Goal: Task Accomplishment & Management: Manage account settings

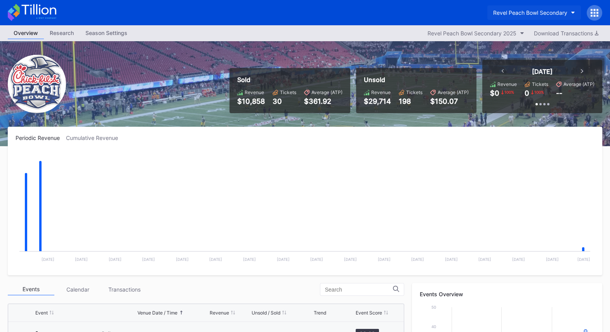
click at [551, 10] on div "Revel Peach Bowl Secondary" at bounding box center [530, 12] width 74 height 7
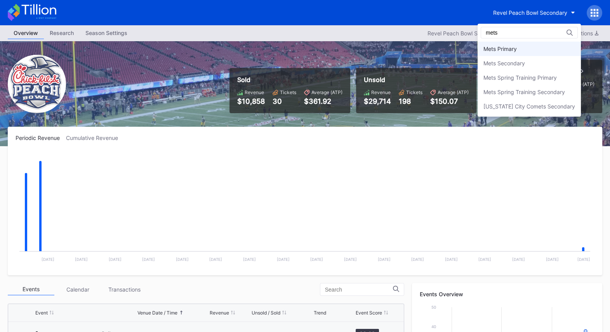
type input "mets"
click at [542, 47] on div "Mets Primary" at bounding box center [529, 49] width 103 height 14
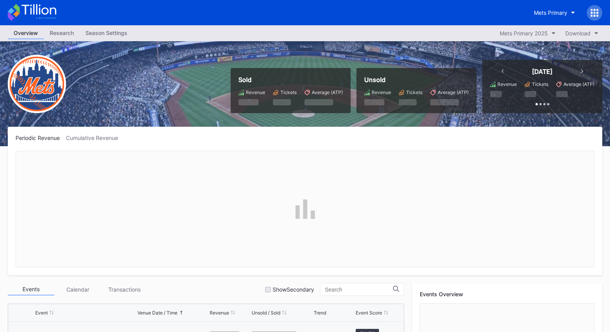
click at [115, 30] on div "Season Settings" at bounding box center [107, 32] width 54 height 11
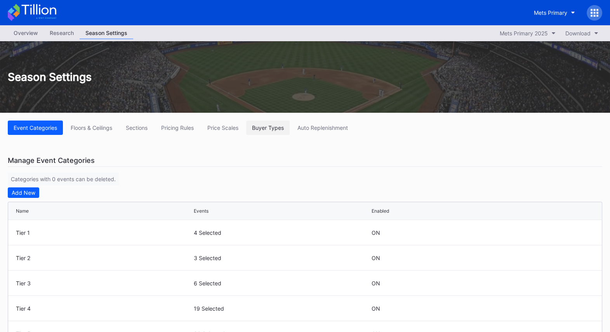
click at [269, 126] on div "Buyer Types" at bounding box center [268, 127] width 32 height 7
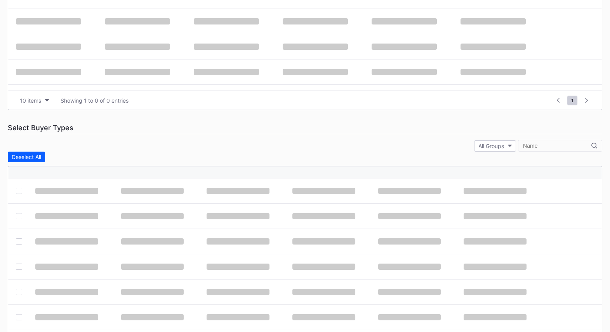
scroll to position [341, 0]
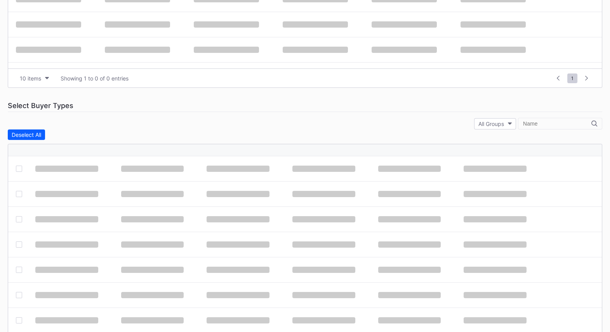
click at [553, 122] on input "text" at bounding box center [557, 123] width 68 height 6
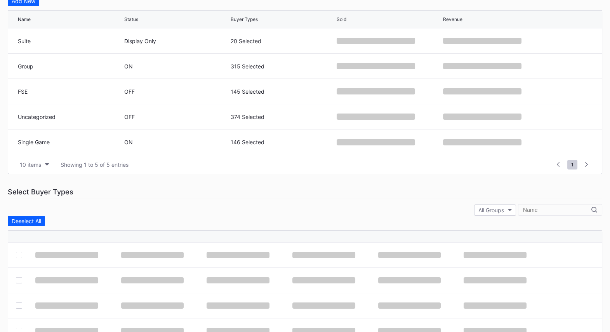
scroll to position [223, 0]
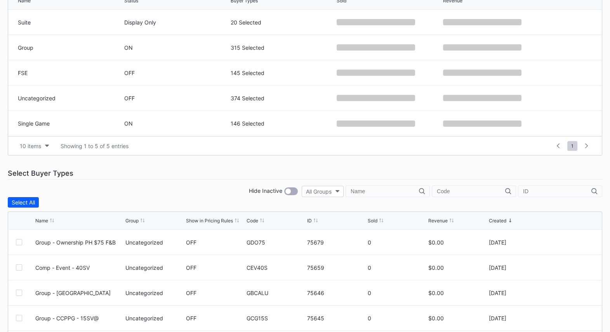
type input "s"
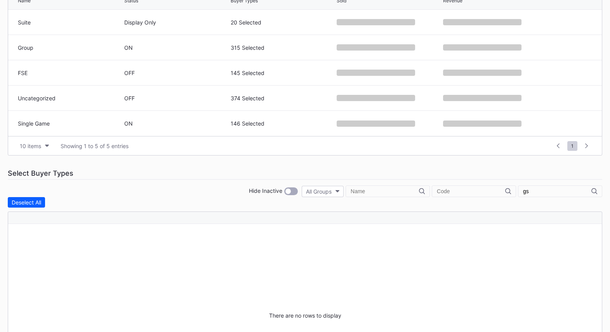
type input "g"
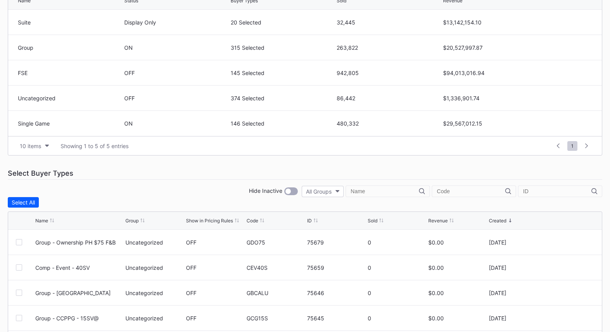
click at [478, 188] on input "text" at bounding box center [471, 191] width 68 height 6
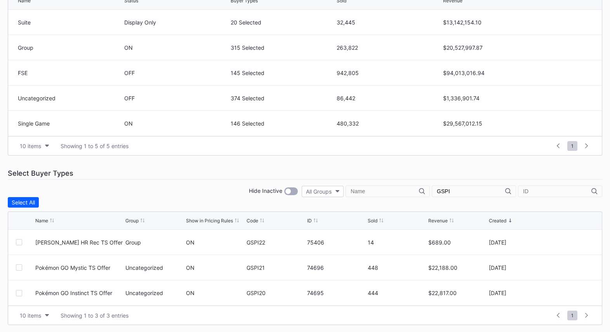
scroll to position [318, 0]
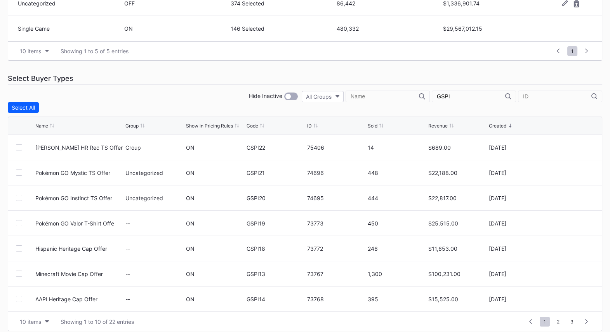
type input "GSPI"
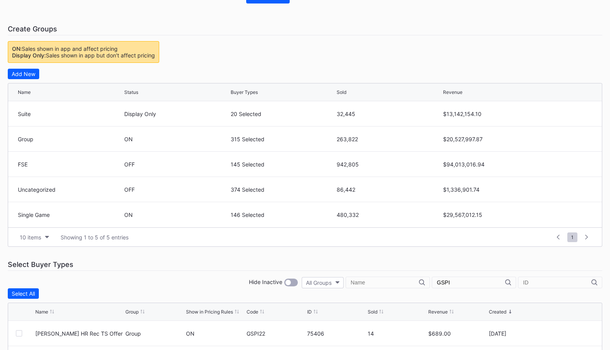
scroll to position [0, 0]
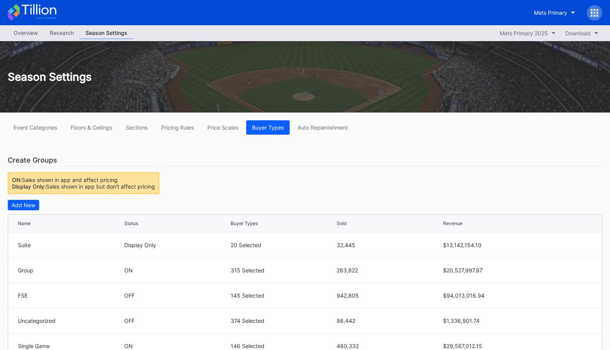
click at [36, 6] on icon at bounding box center [38, 9] width 35 height 10
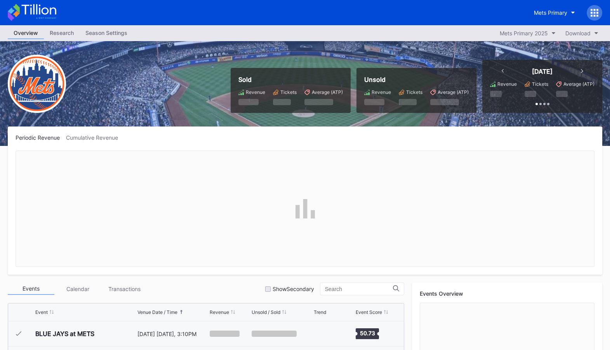
scroll to position [1489, 0]
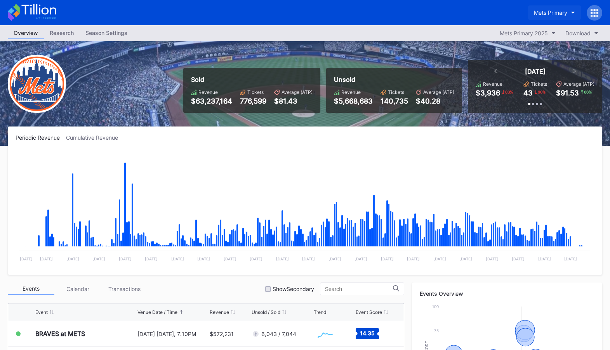
click at [555, 15] on div "Mets Primary" at bounding box center [550, 12] width 33 height 7
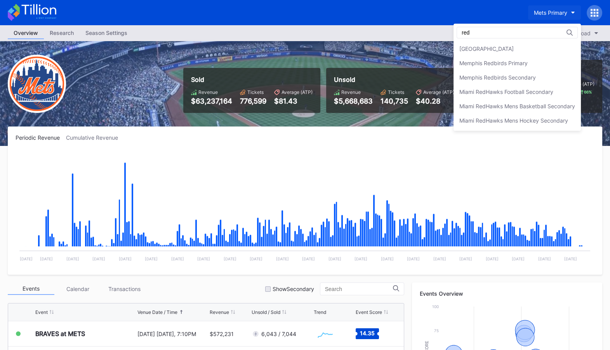
scroll to position [0, 0]
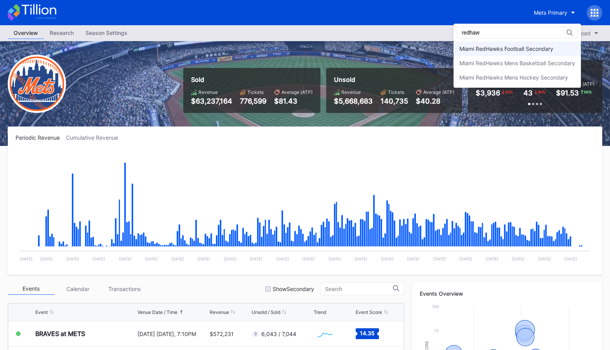
type input "redhaw"
click at [551, 51] on div "Miami RedHawks Football Secondary" at bounding box center [506, 48] width 94 height 7
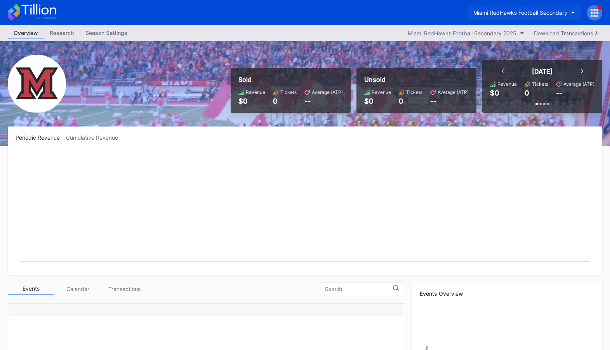
click at [529, 9] on div "Miami RedHawks Football Secondary" at bounding box center [520, 12] width 94 height 7
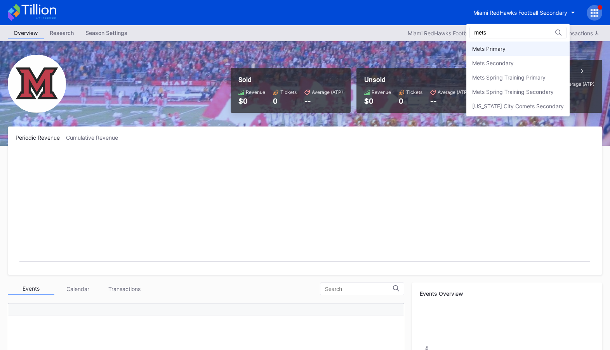
type input "mets"
click at [514, 47] on div "Mets Primary" at bounding box center [517, 49] width 103 height 14
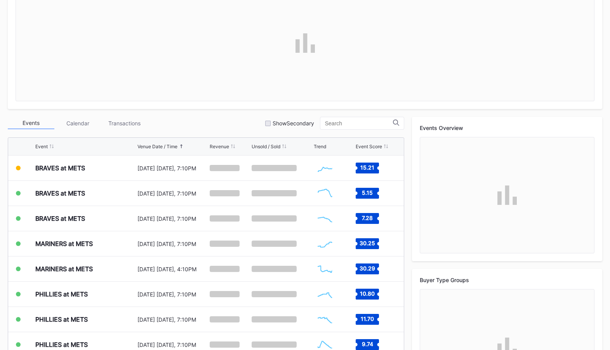
scroll to position [167, 0]
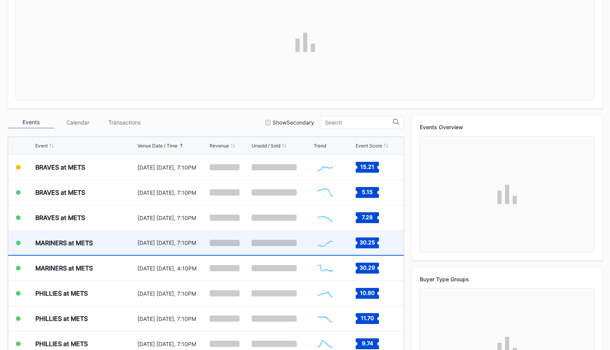
click at [186, 241] on div "August 15 Friday, 7:10PM" at bounding box center [172, 243] width 70 height 7
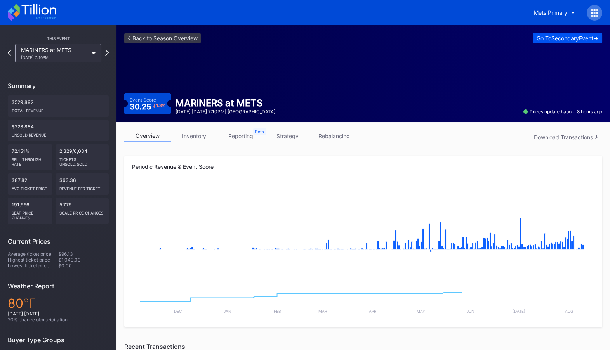
click at [568, 37] on div "Go To Secondary Event ->" at bounding box center [568, 38] width 62 height 7
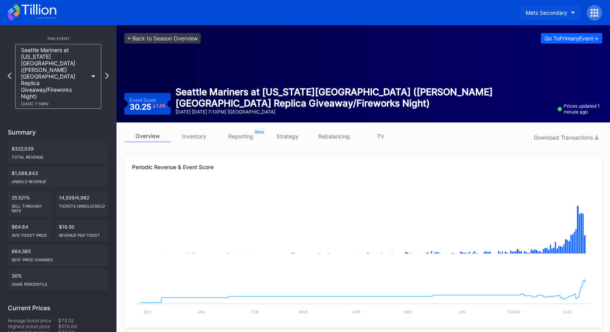
click at [545, 12] on div "Mets Secondary" at bounding box center [547, 12] width 42 height 7
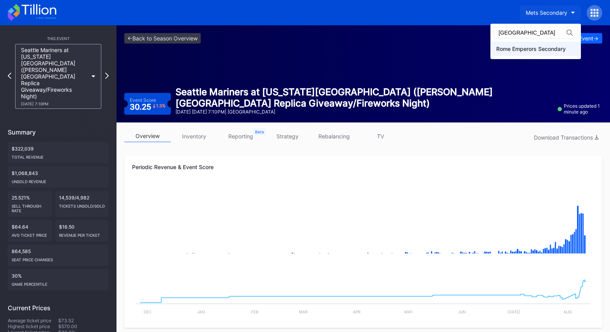
type input "rome"
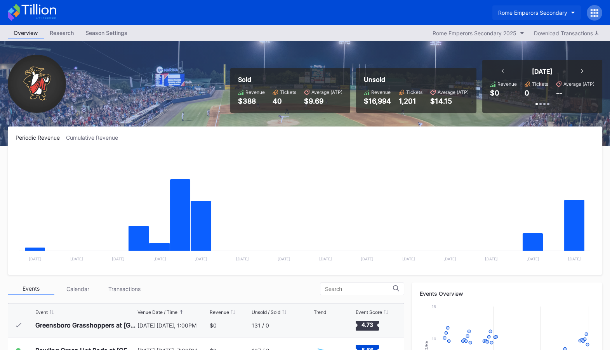
click at [532, 11] on div "Rome Emperors Secondary" at bounding box center [532, 12] width 69 height 7
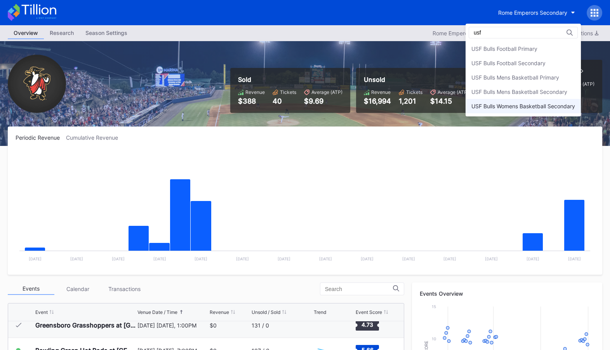
type input "usf"
click at [527, 104] on div "USF Bulls Womens Basketball Secondary" at bounding box center [523, 106] width 104 height 7
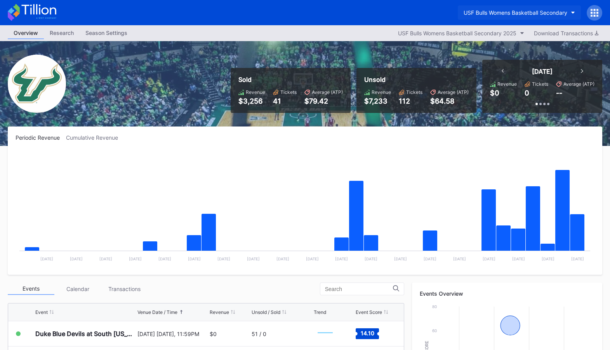
click at [515, 13] on div "USF Bulls Womens Basketball Secondary" at bounding box center [516, 12] width 104 height 7
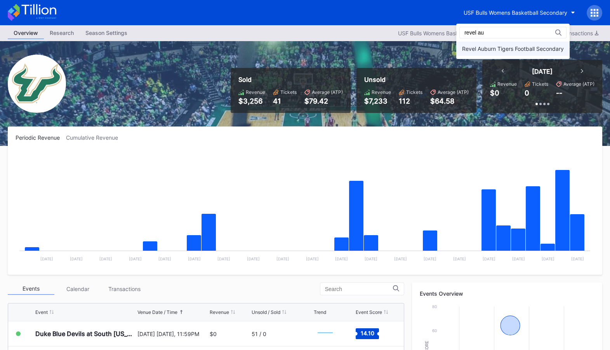
type input "revel au"
click at [504, 49] on div "Revel Auburn Tigers Football Secondary" at bounding box center [513, 48] width 102 height 7
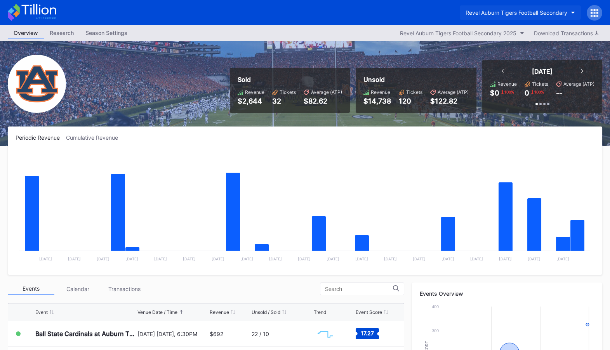
click at [549, 11] on div "Revel Auburn Tigers Football Secondary" at bounding box center [517, 12] width 102 height 7
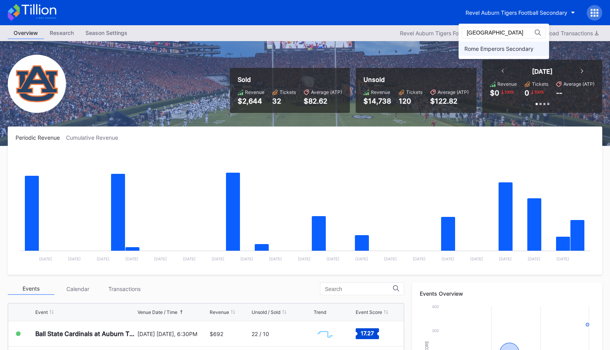
type input "rome"
click at [526, 51] on div "Rome Emperors Secondary" at bounding box center [498, 48] width 69 height 7
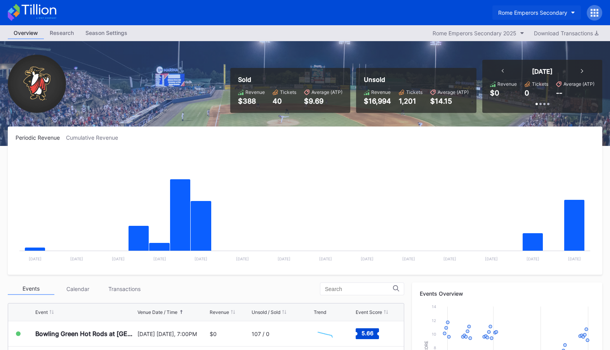
click at [541, 14] on div "Rome Emperors Secondary" at bounding box center [532, 12] width 69 height 7
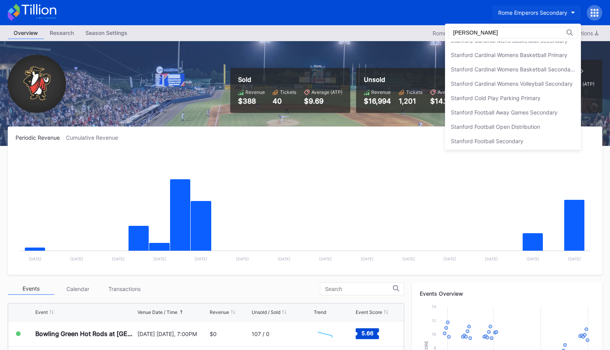
scroll to position [66, 0]
type input "stanford"
click at [489, 128] on div "Stanford Football Open Distribution" at bounding box center [513, 126] width 136 height 14
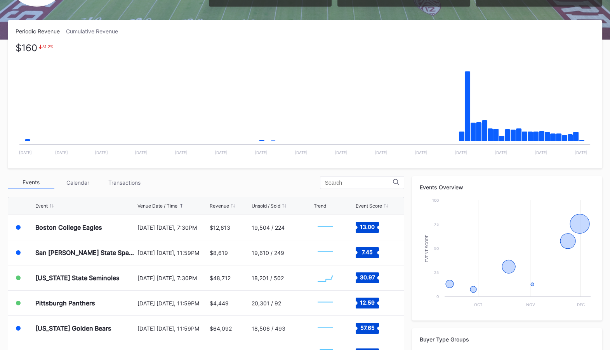
scroll to position [107, 0]
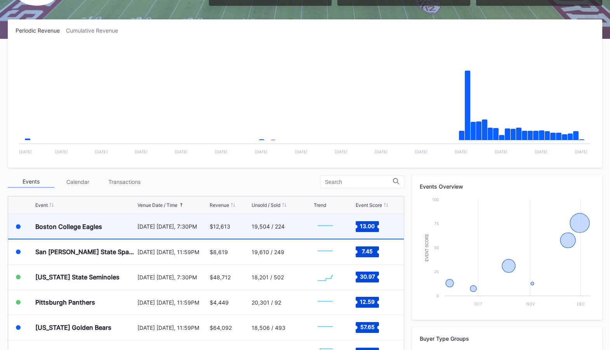
click at [219, 222] on div "$12,613" at bounding box center [230, 226] width 40 height 24
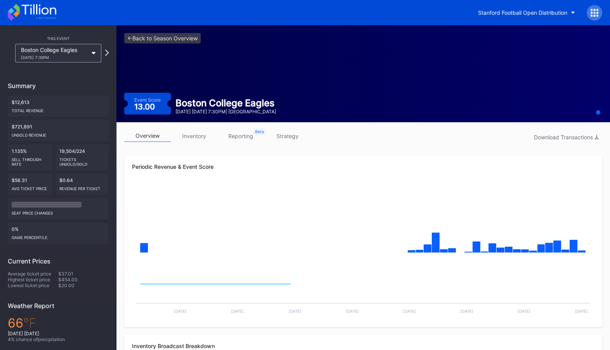
click at [195, 136] on link "inventory" at bounding box center [194, 136] width 47 height 12
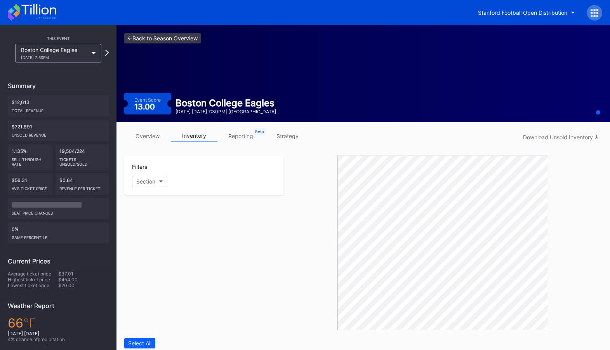
click at [161, 43] on link "<- Back to Season Overview" at bounding box center [162, 38] width 77 height 10
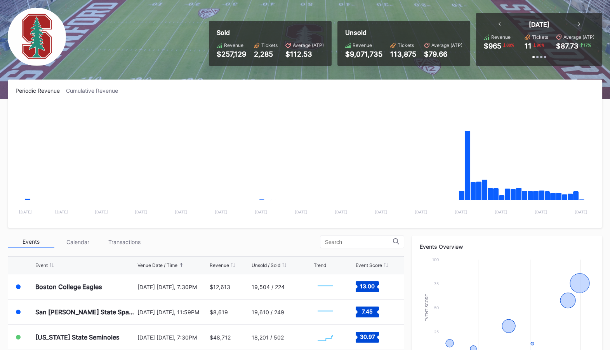
scroll to position [49, 0]
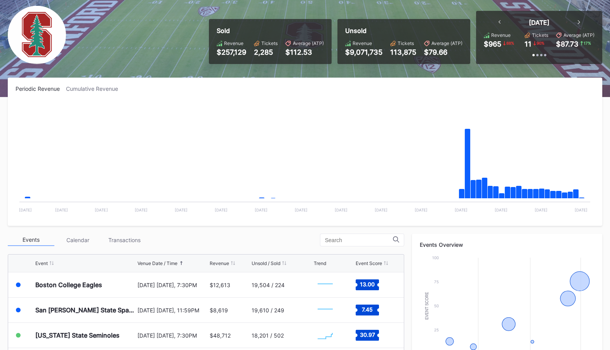
click at [29, 207] on rect "Chart title" at bounding box center [305, 160] width 579 height 117
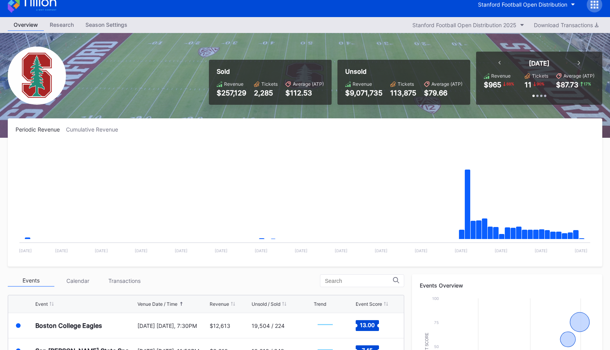
scroll to position [0, 0]
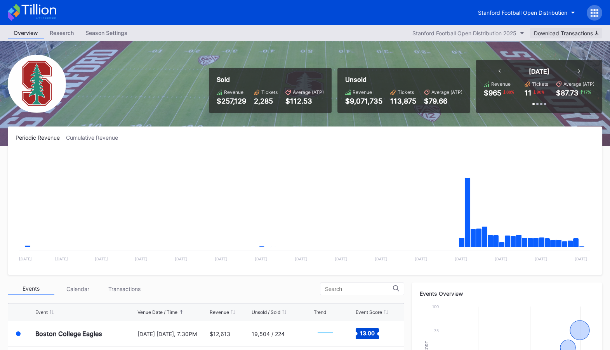
click at [579, 32] on div "Download Transactions" at bounding box center [566, 33] width 64 height 7
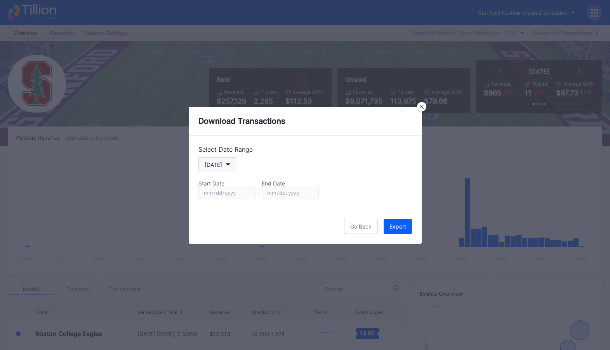
click at [226, 164] on icon "button" at bounding box center [228, 164] width 4 height 2
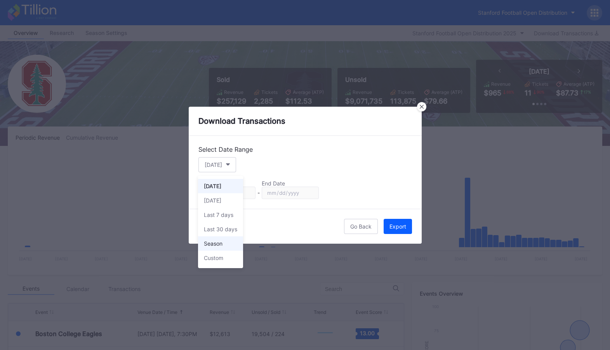
click at [225, 242] on div "Season" at bounding box center [220, 244] width 45 height 14
type input "2025-07-01"
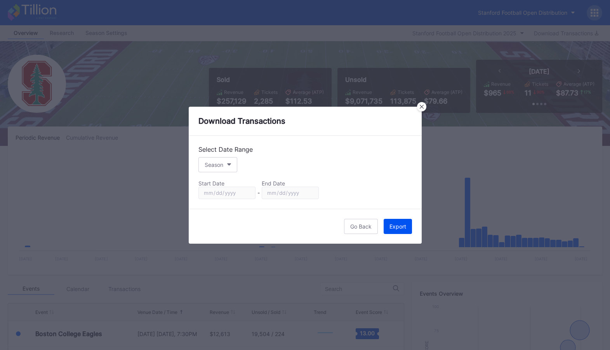
click at [408, 226] on button "Export" at bounding box center [398, 226] width 28 height 15
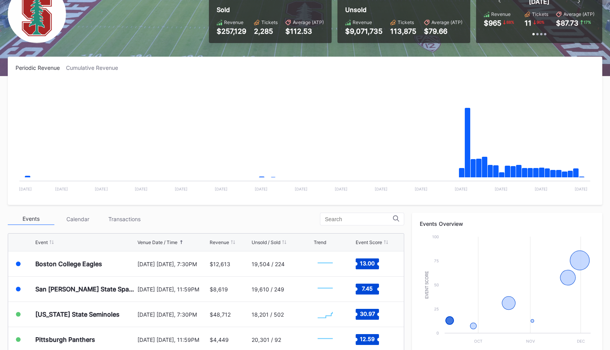
scroll to position [70, 0]
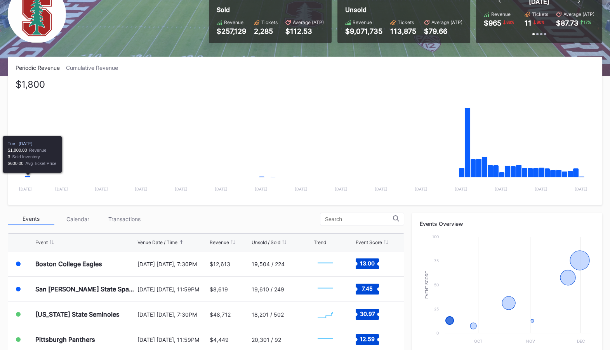
click at [28, 176] on icon "Chart title" at bounding box center [28, 177] width 6 height 2
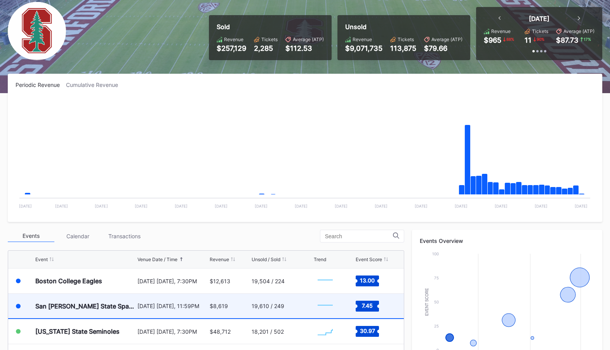
scroll to position [0, 0]
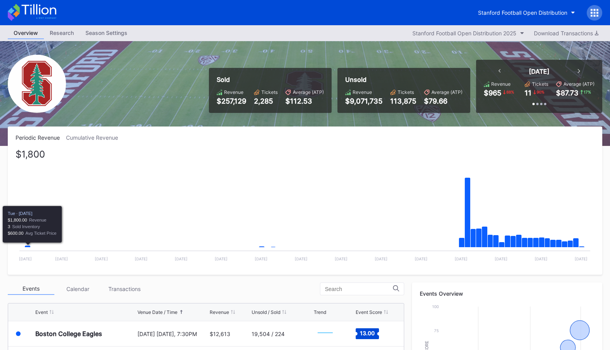
click at [28, 246] on icon "Chart title" at bounding box center [28, 247] width 6 height 2
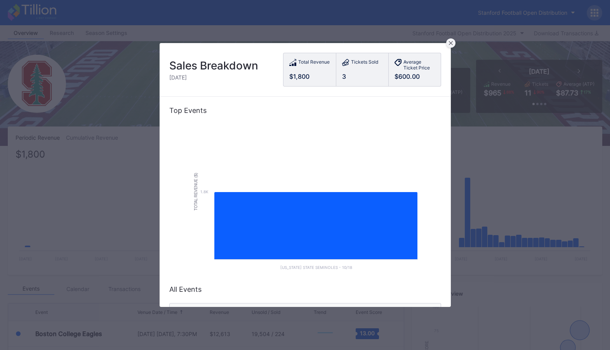
click at [451, 42] on icon at bounding box center [451, 43] width 4 height 4
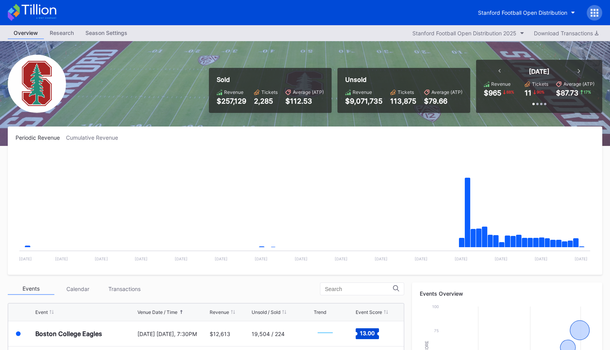
click at [31, 13] on icon at bounding box center [38, 9] width 35 height 10
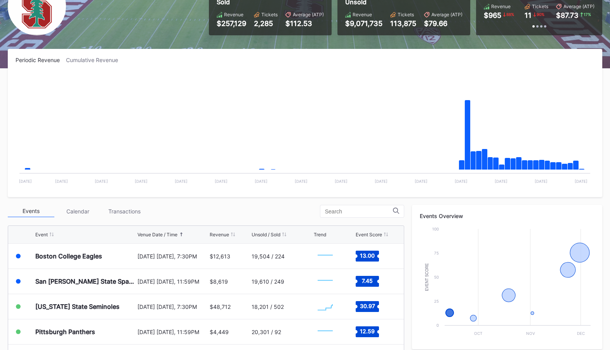
scroll to position [84, 0]
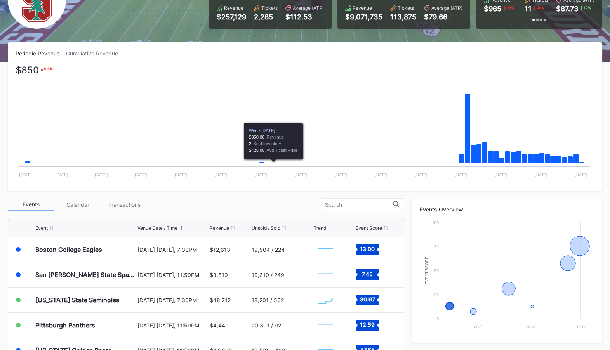
click at [268, 161] on rect "Chart title" at bounding box center [305, 124] width 579 height 117
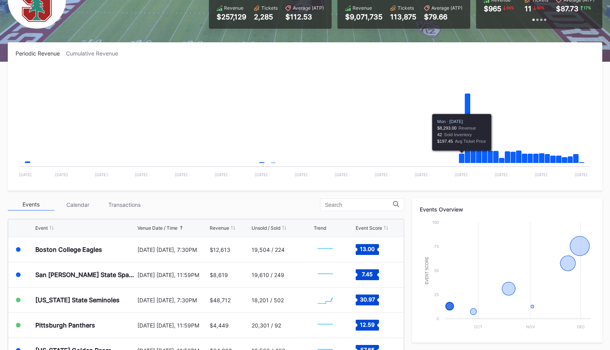
scroll to position [0, 0]
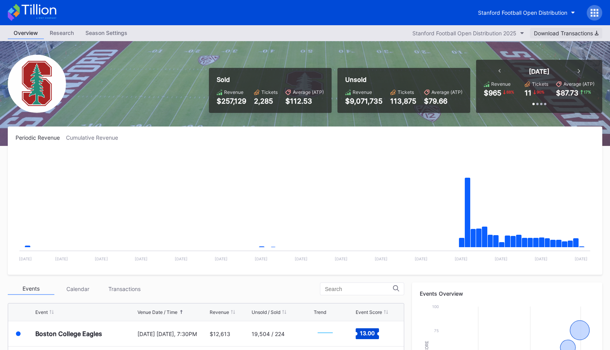
click at [576, 32] on div "Download Transactions" at bounding box center [566, 33] width 64 height 7
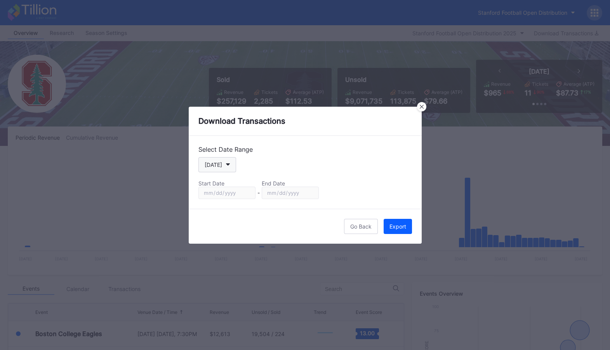
click at [226, 165] on icon "button" at bounding box center [228, 164] width 4 height 2
click at [224, 258] on div "Custom" at bounding box center [220, 258] width 45 height 14
click at [248, 195] on input "2025-08-11" at bounding box center [226, 193] width 57 height 12
type input "2025-07-09"
click at [311, 195] on input "2025-08-11" at bounding box center [290, 193] width 57 height 12
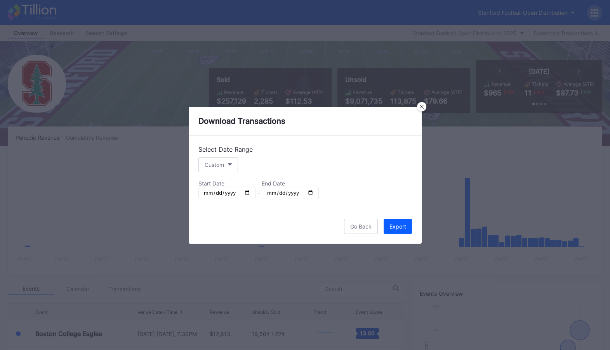
type input "2025-07-31"
click at [402, 227] on div "Export" at bounding box center [398, 226] width 17 height 7
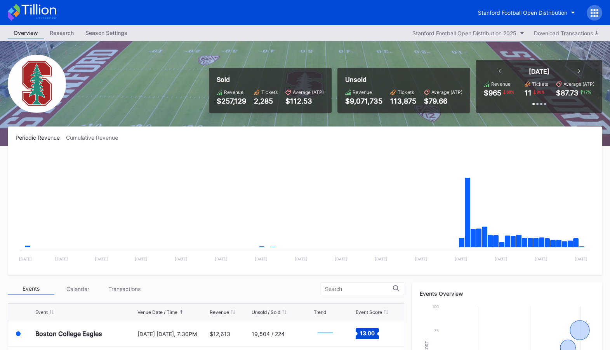
click at [499, 70] on icon at bounding box center [500, 71] width 2 height 4
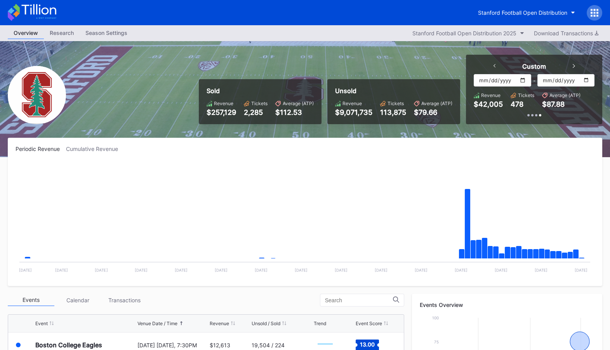
click at [520, 80] on input "2025-08-04" at bounding box center [502, 80] width 57 height 12
type input "2025-07-01"
click at [585, 78] on input "2025-08-11" at bounding box center [565, 80] width 57 height 12
type input "2025-07-31"
click at [520, 12] on div "Stanford Football Open Distribution" at bounding box center [522, 12] width 89 height 7
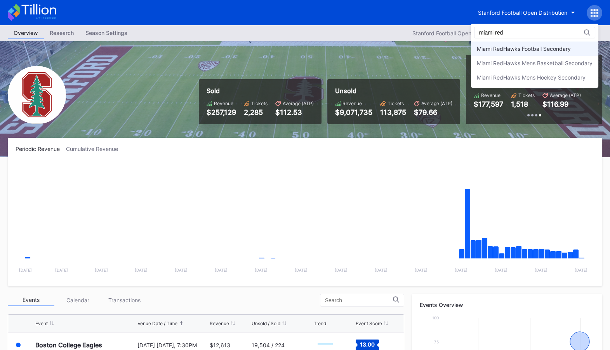
type input "miami red"
click at [519, 52] on div "Miami RedHawks Football Secondary" at bounding box center [524, 48] width 94 height 7
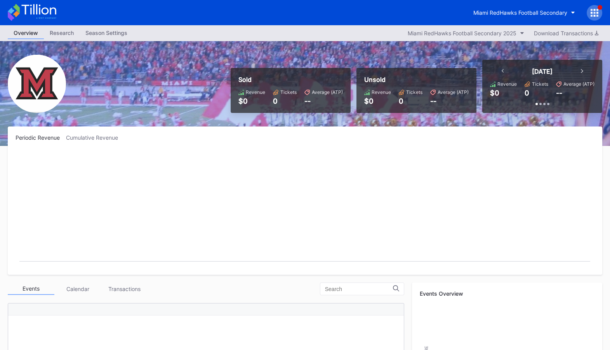
scroll to position [17, 0]
click at [509, 10] on div "Miami RedHawks Football Secondary" at bounding box center [520, 12] width 94 height 7
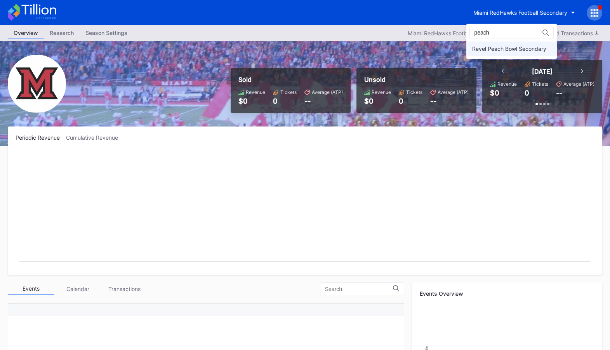
type input "peach"
click at [499, 49] on div "Revel Peach Bowl Secondary" at bounding box center [509, 48] width 74 height 7
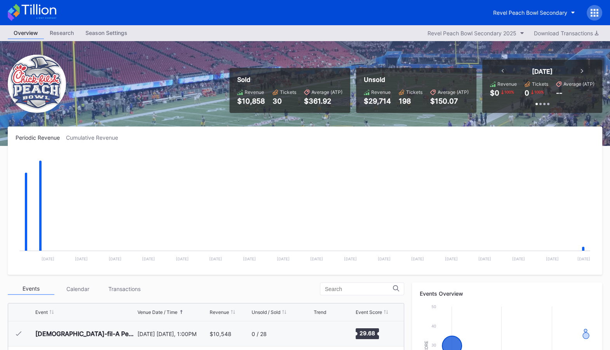
click at [45, 16] on icon at bounding box center [32, 12] width 49 height 17
click at [429, 166] on rect "Chart title" at bounding box center [305, 209] width 579 height 117
click at [440, 150] on div "Periodic Revenue Cumulative Revenue Created with Highcharts 11.2.0 Chart title …" at bounding box center [305, 201] width 595 height 148
click at [403, 180] on rect "Chart title" at bounding box center [305, 209] width 579 height 117
